Goal: Transaction & Acquisition: Purchase product/service

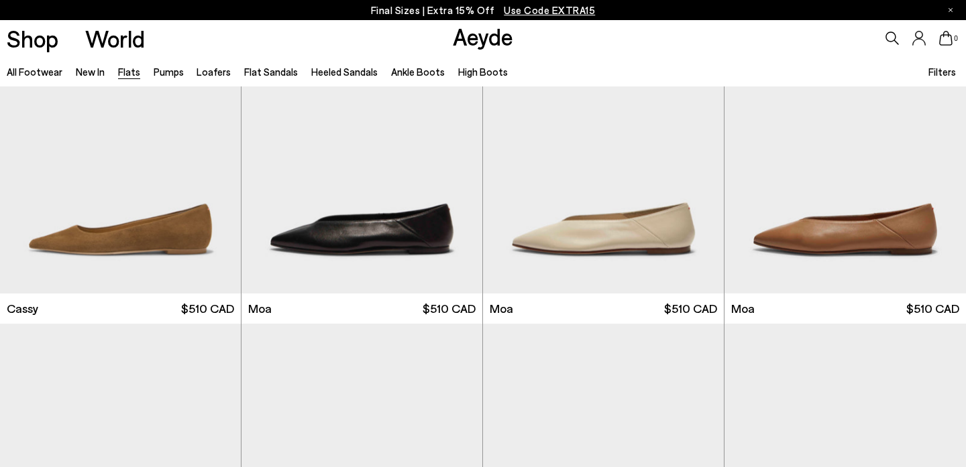
scroll to position [1760, 0]
click at [326, 248] on img "1 / 6" at bounding box center [361, 142] width 241 height 302
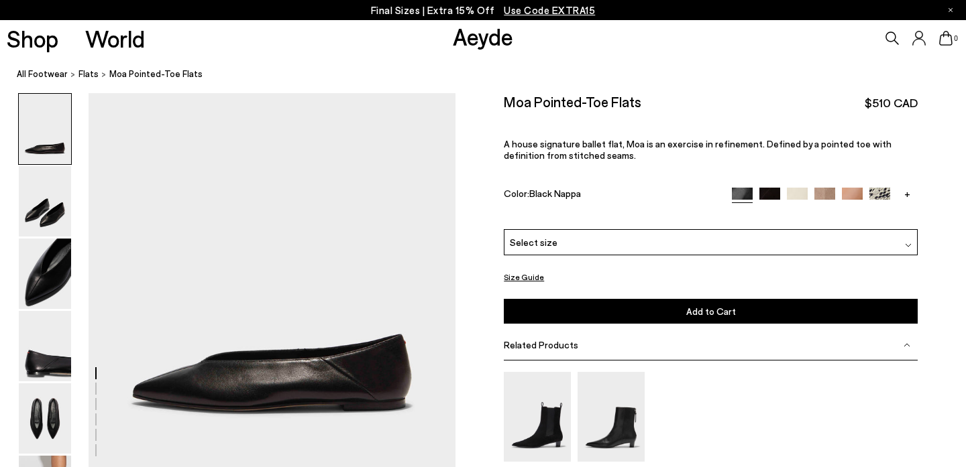
click at [901, 188] on link "+" at bounding box center [907, 194] width 21 height 12
click at [740, 188] on img at bounding box center [742, 198] width 21 height 21
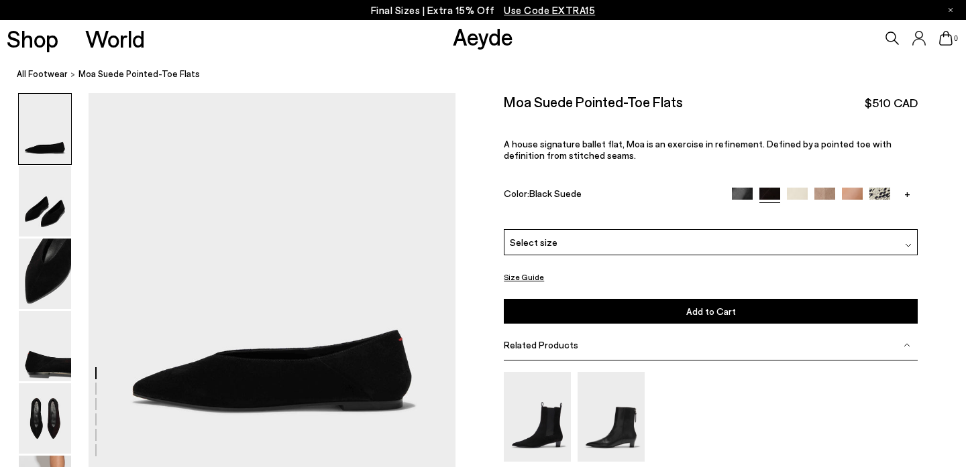
click at [742, 188] on img at bounding box center [742, 198] width 21 height 21
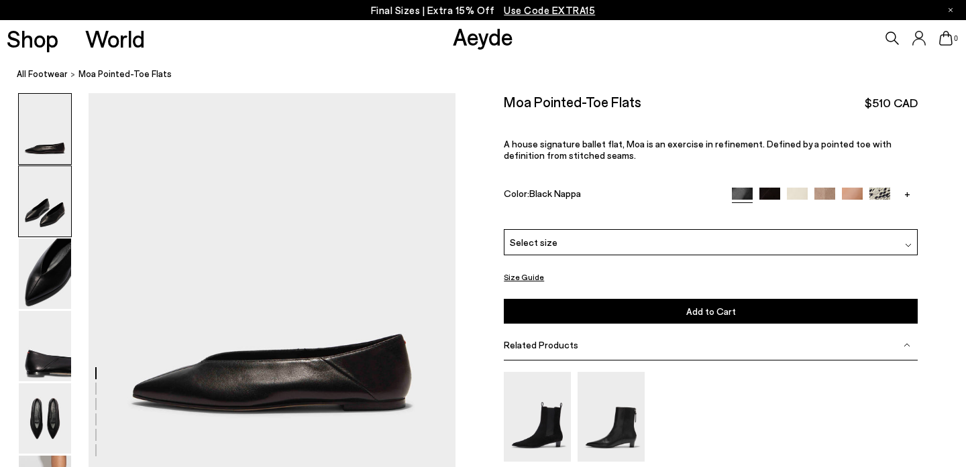
click at [40, 215] on img at bounding box center [45, 201] width 52 height 70
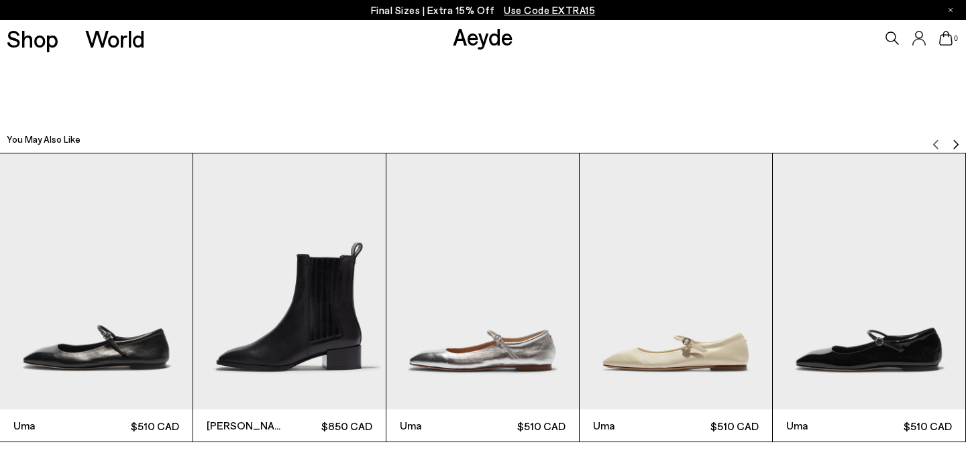
scroll to position [2873, 0]
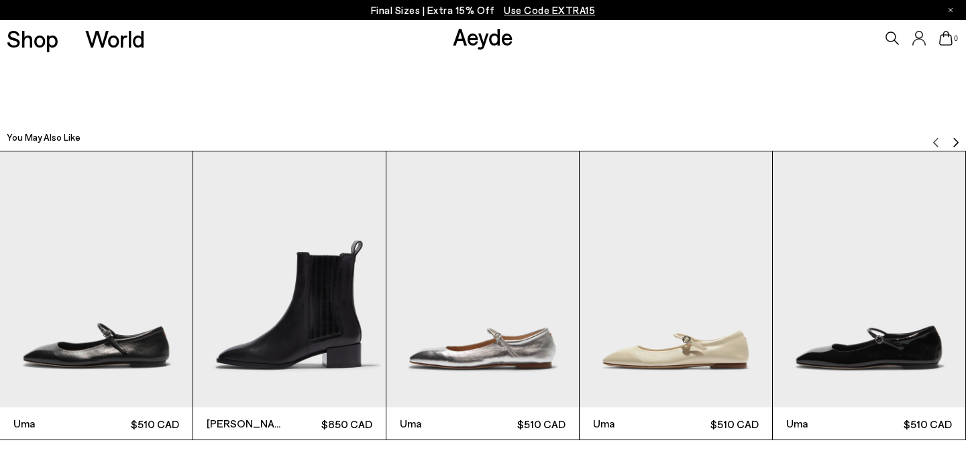
click at [80, 343] on img "1 / 6" at bounding box center [96, 280] width 192 height 257
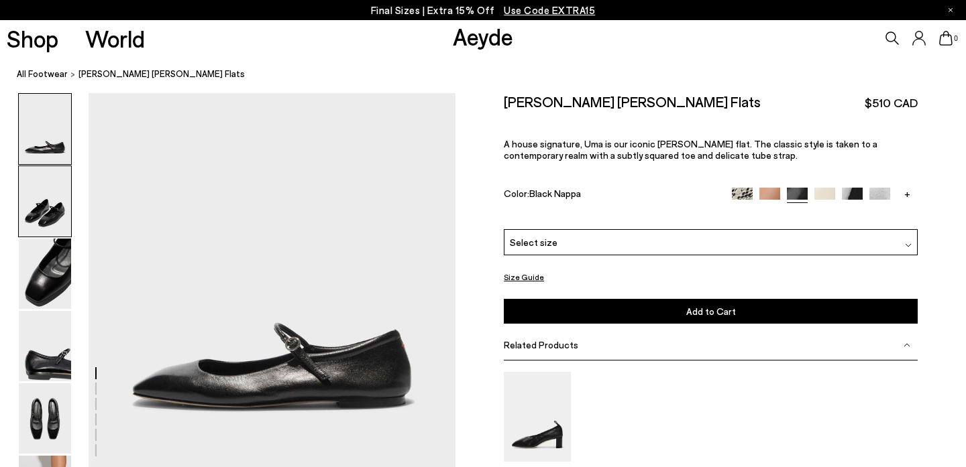
click at [38, 180] on img at bounding box center [45, 201] width 52 height 70
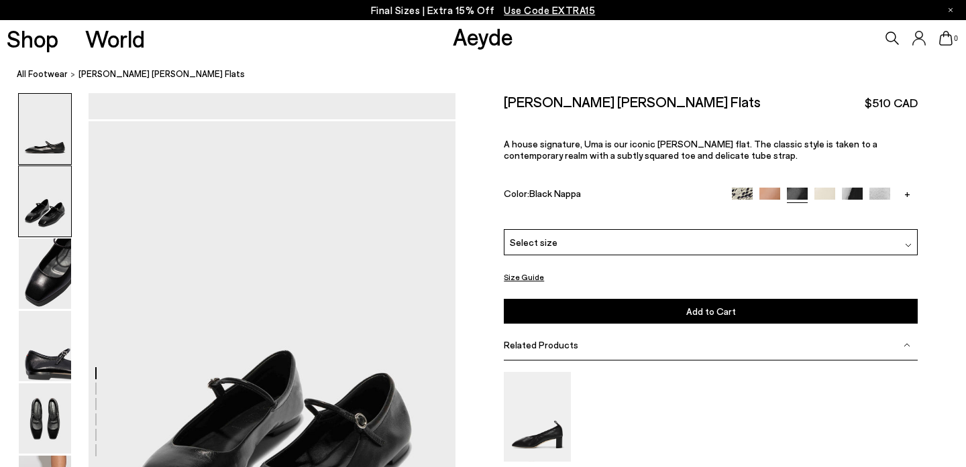
scroll to position [378, 0]
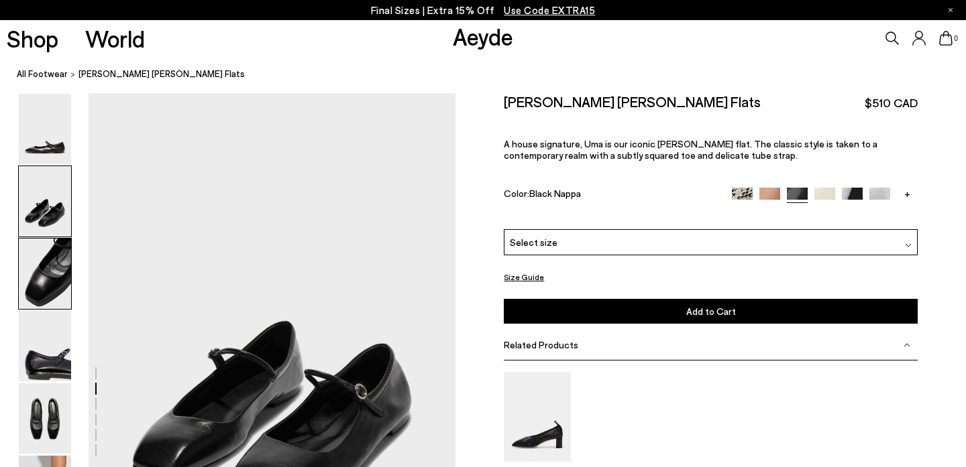
click at [50, 272] on img at bounding box center [45, 274] width 52 height 70
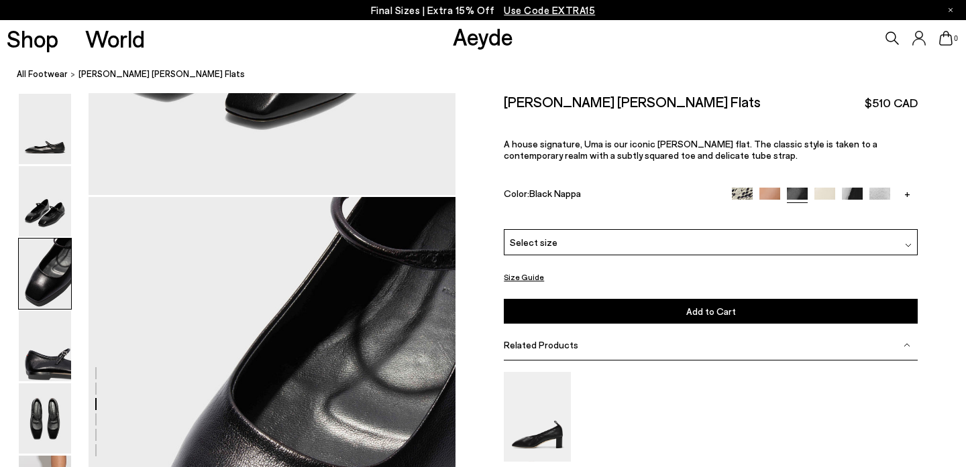
scroll to position [869, 0]
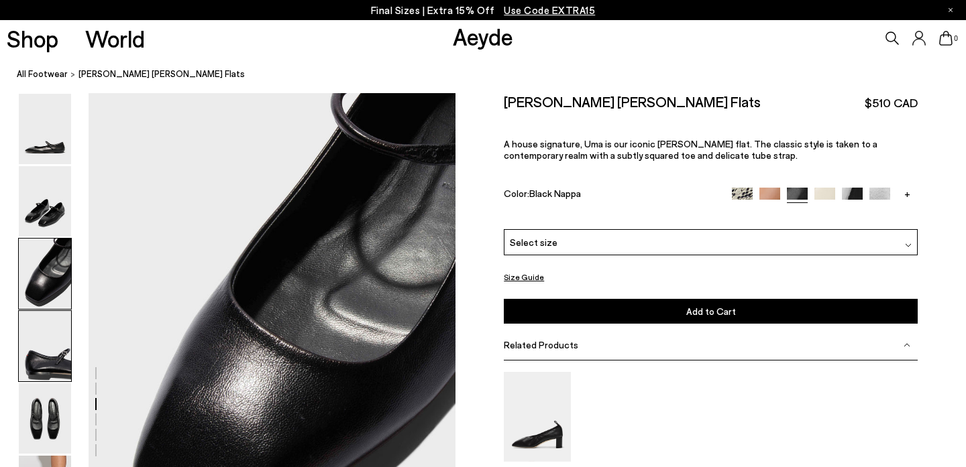
click at [50, 381] on img at bounding box center [45, 346] width 52 height 70
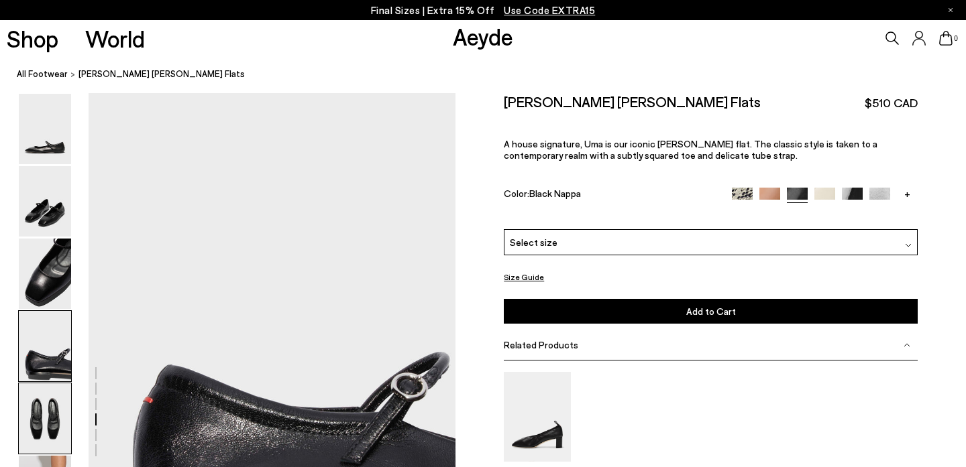
click at [46, 405] on img at bounding box center [45, 419] width 52 height 70
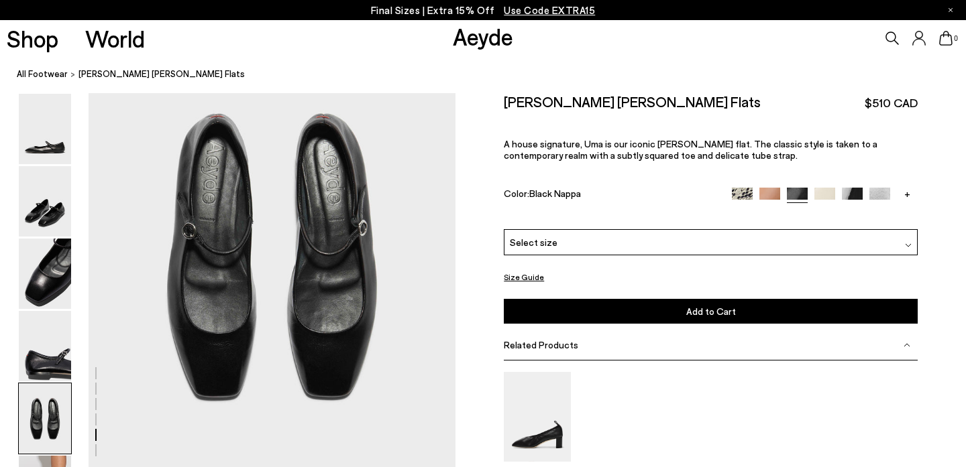
scroll to position [1936, 0]
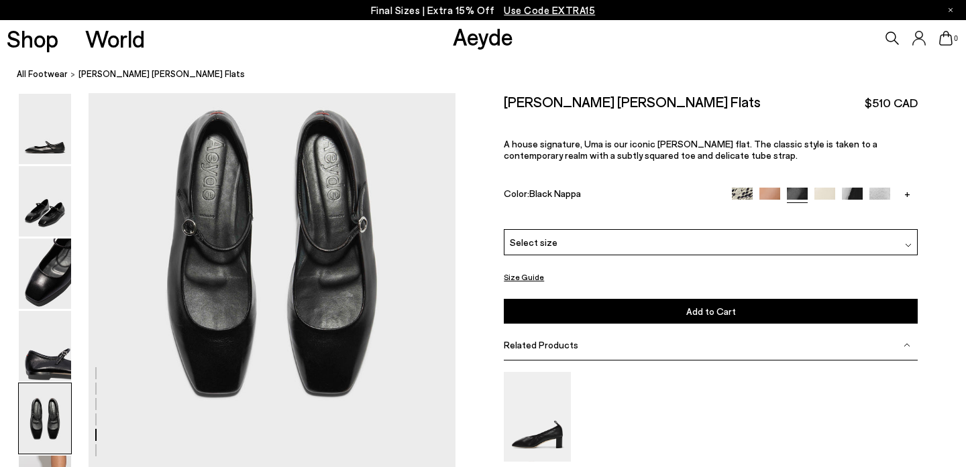
click at [745, 229] on div "Select size" at bounding box center [711, 242] width 414 height 26
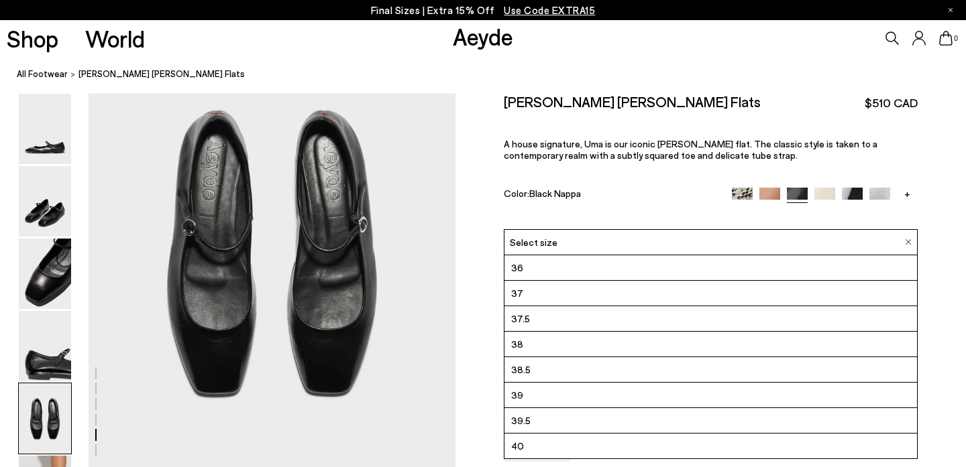
click at [648, 118] on div "Uma Mary-Jane Flats $510 CAD A house signature, Uma is our iconic Mary-Jane fla…" at bounding box center [711, 161] width 414 height 136
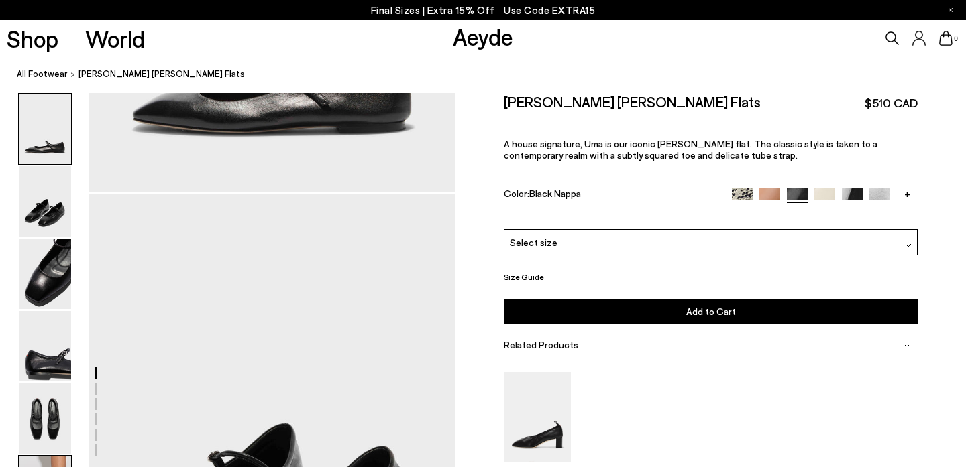
scroll to position [0, 0]
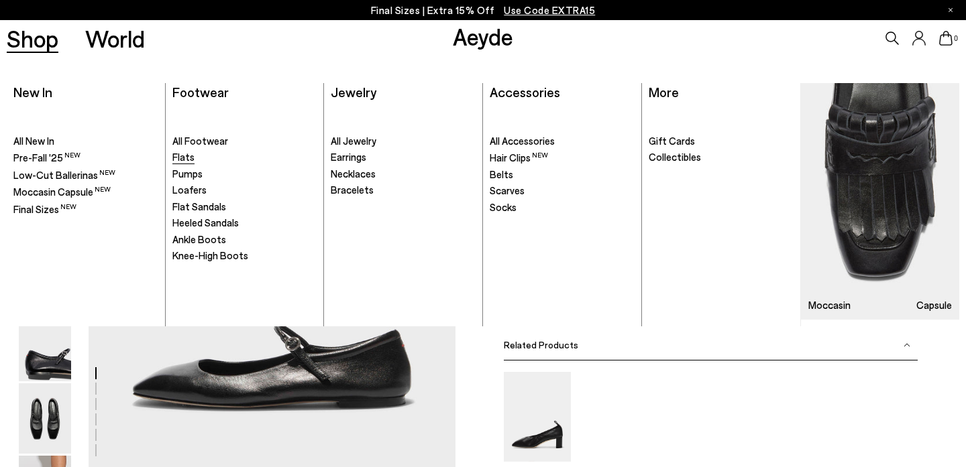
click at [184, 158] on span "Flats" at bounding box center [183, 157] width 22 height 12
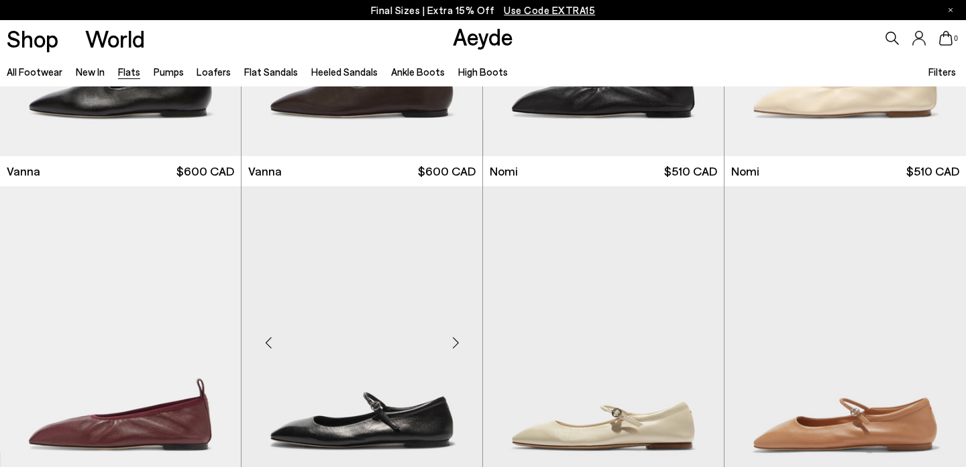
scroll to position [767, 0]
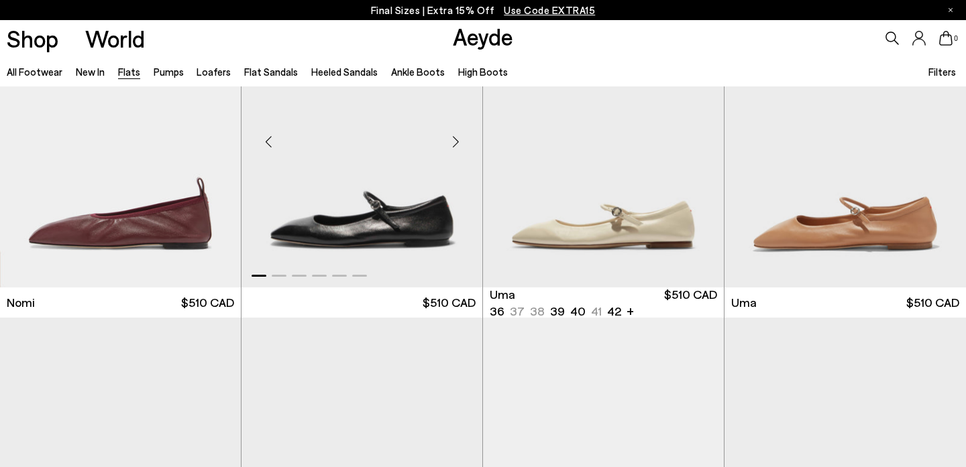
click at [322, 236] on img "1 / 6" at bounding box center [361, 136] width 241 height 302
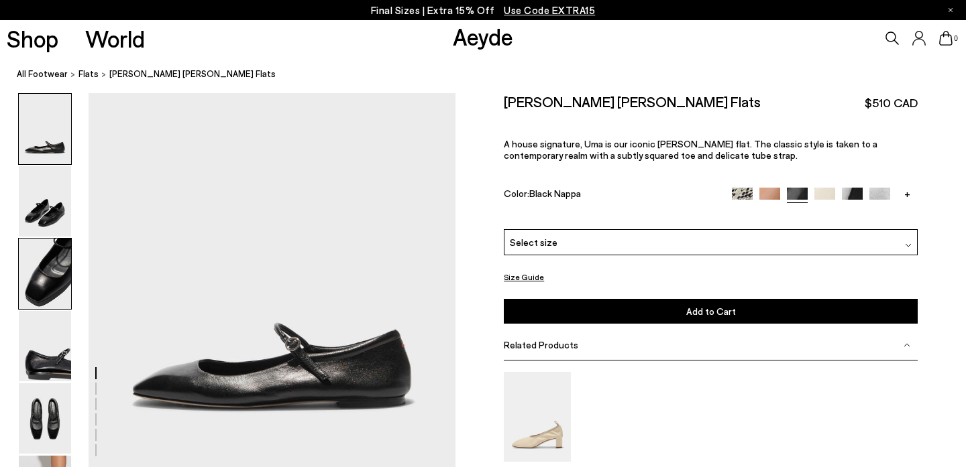
click at [36, 280] on img at bounding box center [45, 274] width 52 height 70
